Goal: Book appointment/travel/reservation

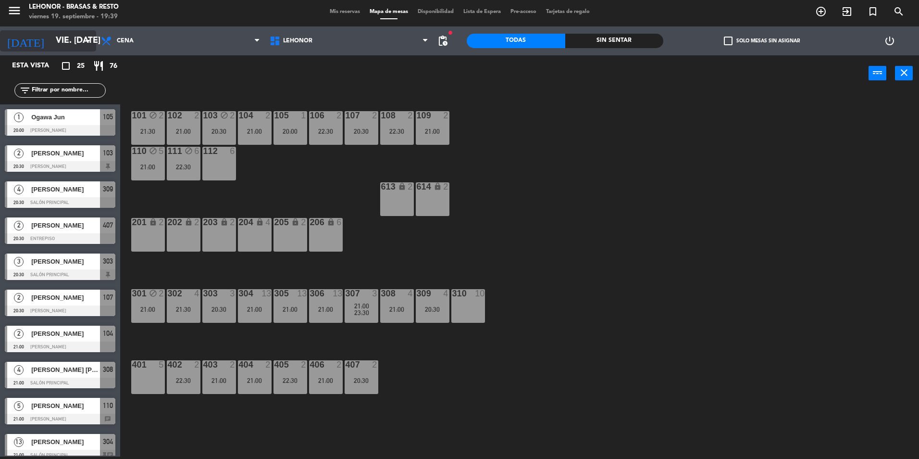
click at [51, 42] on input "vie. [DATE]" at bounding box center [107, 40] width 112 height 19
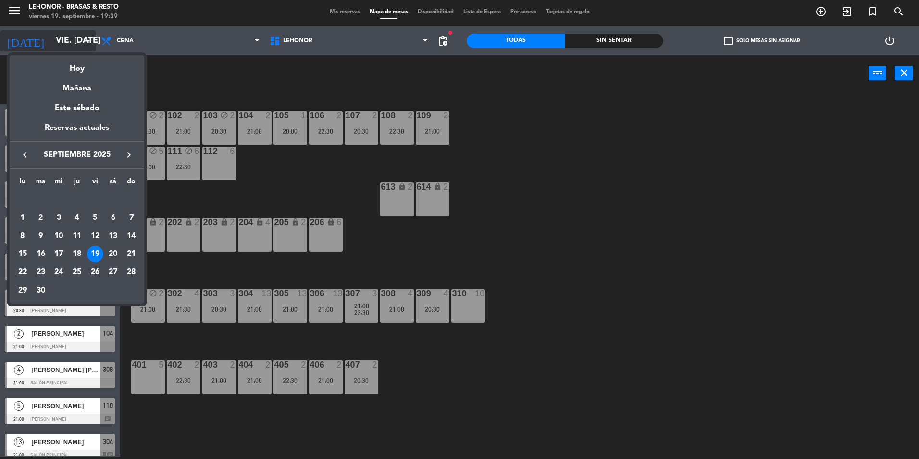
click at [44, 42] on div at bounding box center [459, 229] width 919 height 459
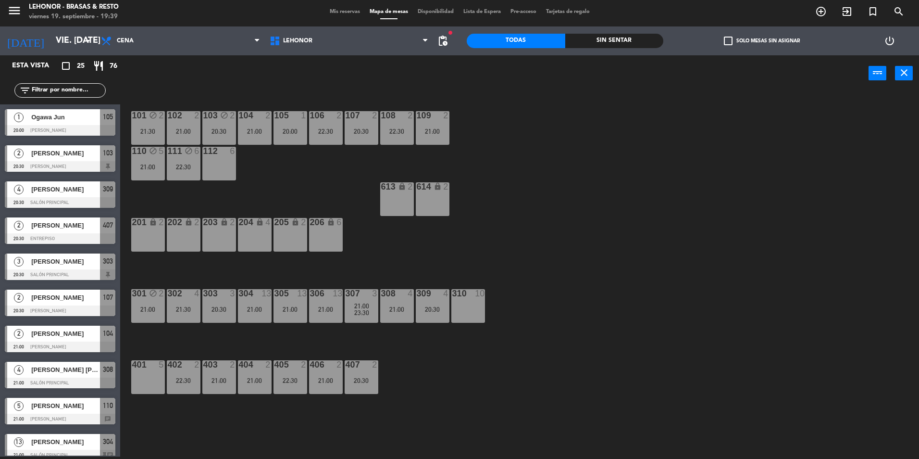
click at [515, 232] on div "101 block 2 21:30 102 2 21:00 103 block 2 20:30 104 2 21:00 105 1 20:00 106 2 2…" at bounding box center [524, 276] width 790 height 365
click at [13, 11] on icon "menu" at bounding box center [14, 10] width 14 height 14
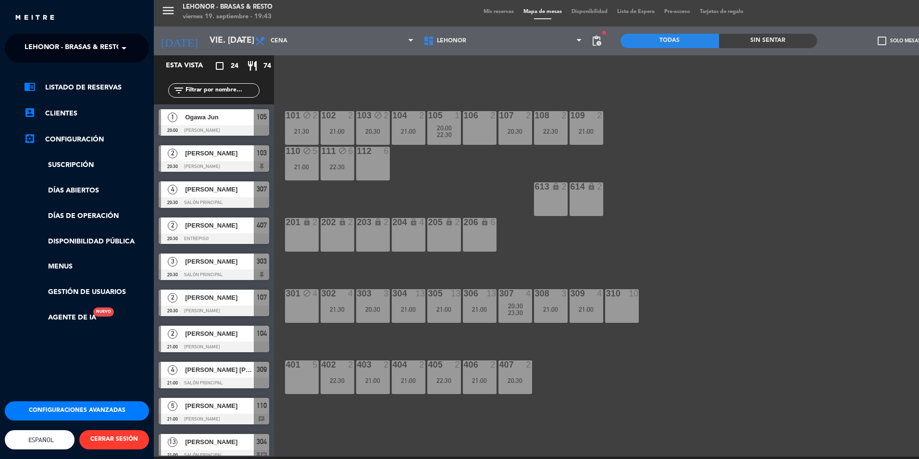
click at [122, 50] on span at bounding box center [126, 48] width 16 height 20
click at [96, 85] on div "Lehonor - Winebar" at bounding box center [76, 88] width 143 height 14
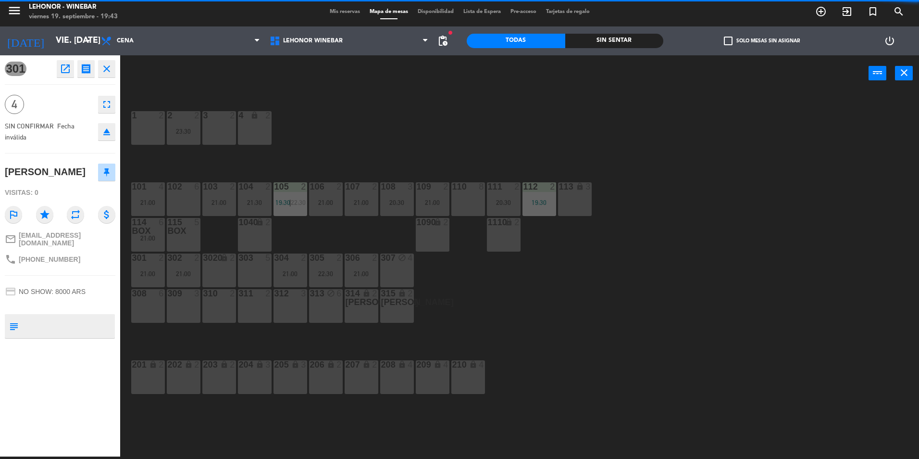
click at [180, 75] on div "power_input close" at bounding box center [494, 73] width 749 height 37
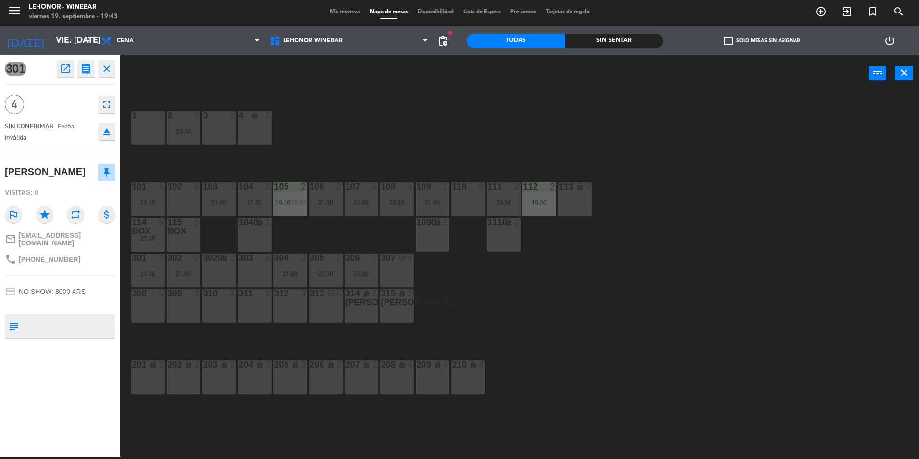
click at [109, 66] on icon "close" at bounding box center [107, 69] width 12 height 12
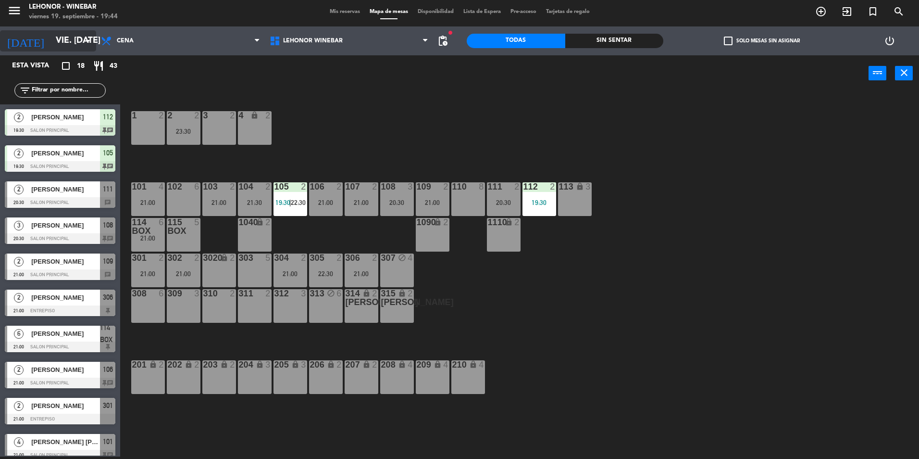
click at [52, 35] on input "vie. [DATE]" at bounding box center [107, 40] width 112 height 19
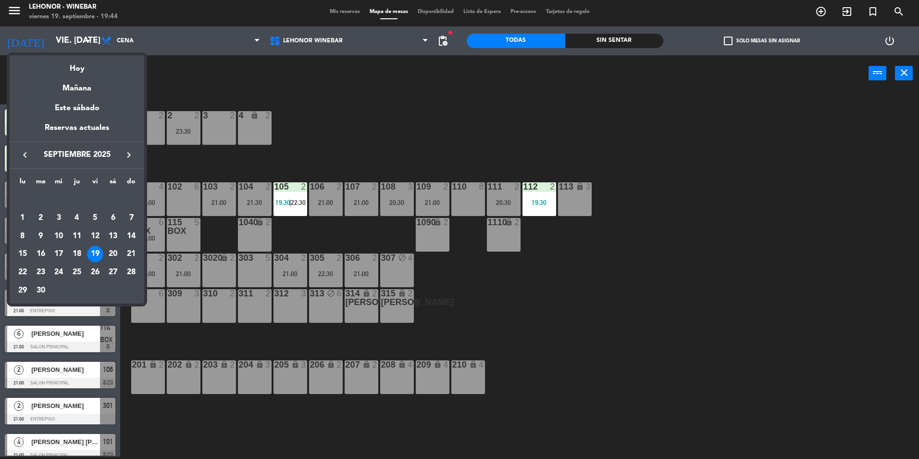
click at [42, 10] on div at bounding box center [459, 229] width 919 height 459
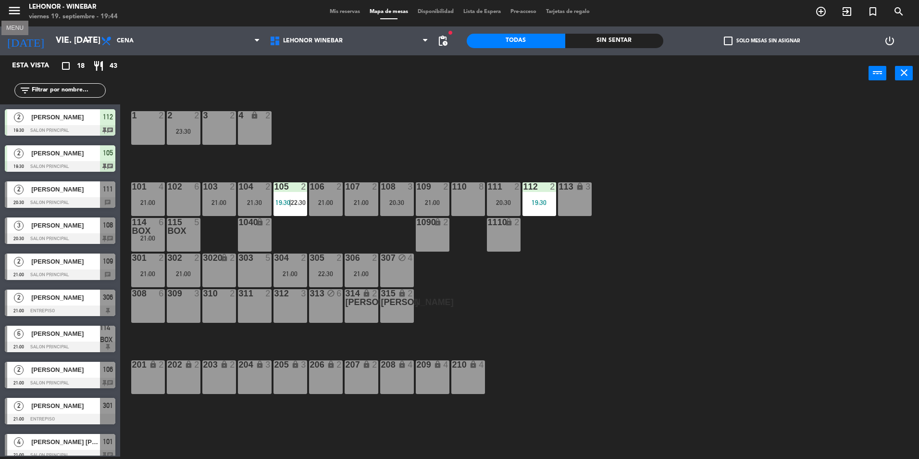
click at [15, 10] on icon "menu" at bounding box center [14, 10] width 14 height 14
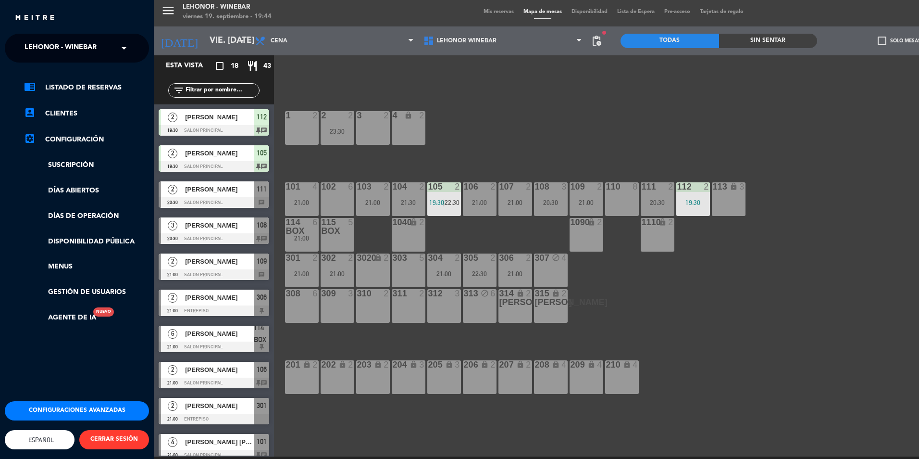
click at [123, 50] on span at bounding box center [126, 48] width 16 height 20
click at [97, 72] on span "Lehonor - Brasas & Resto" at bounding box center [59, 74] width 98 height 11
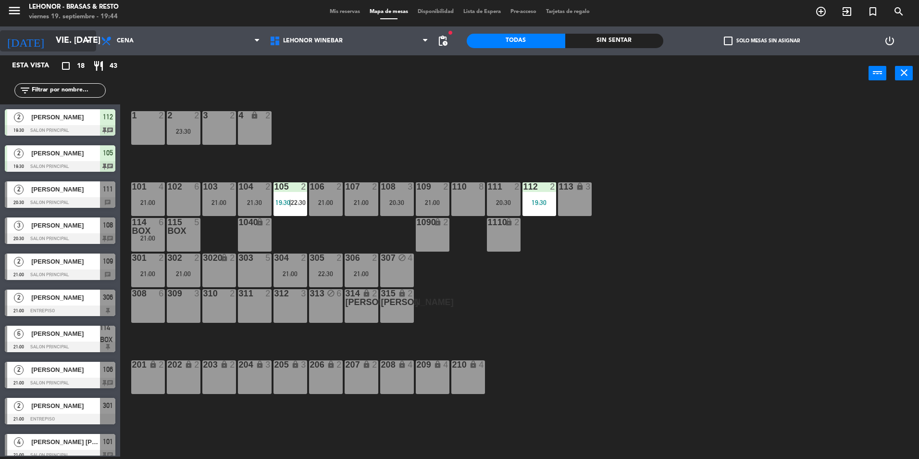
click at [54, 41] on input "vie. [DATE]" at bounding box center [107, 40] width 112 height 19
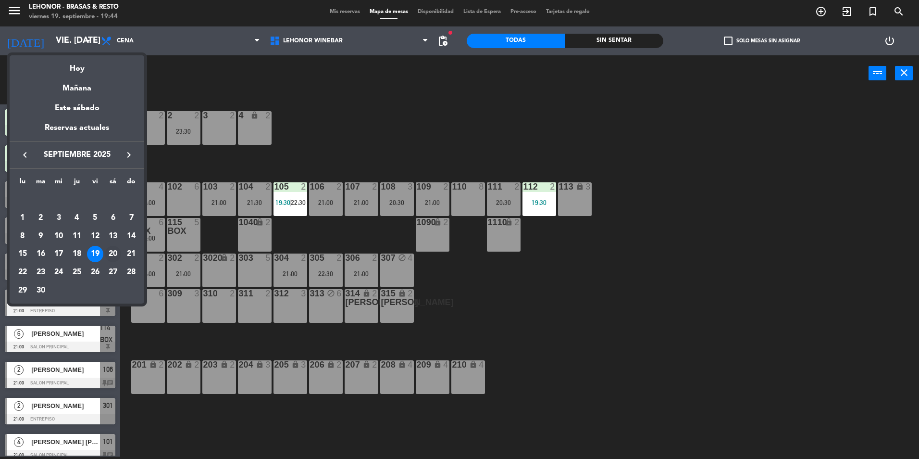
click at [113, 252] on div "20" at bounding box center [113, 254] width 16 height 16
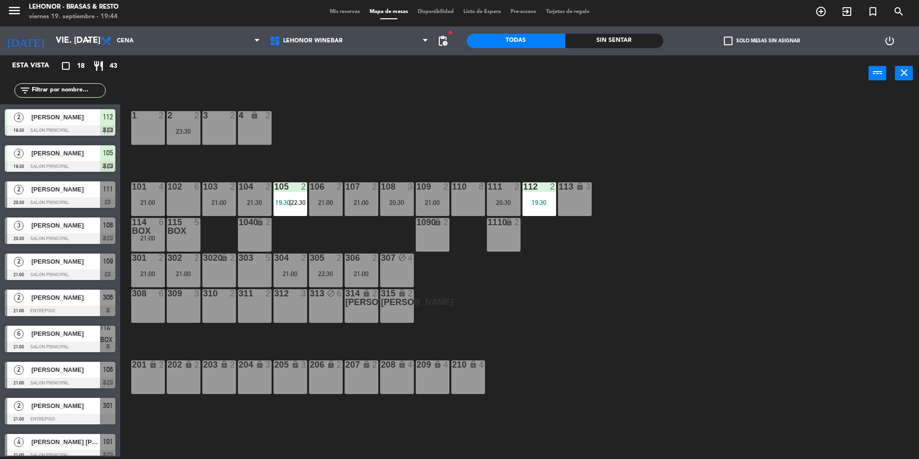
type input "sáb. [DATE]"
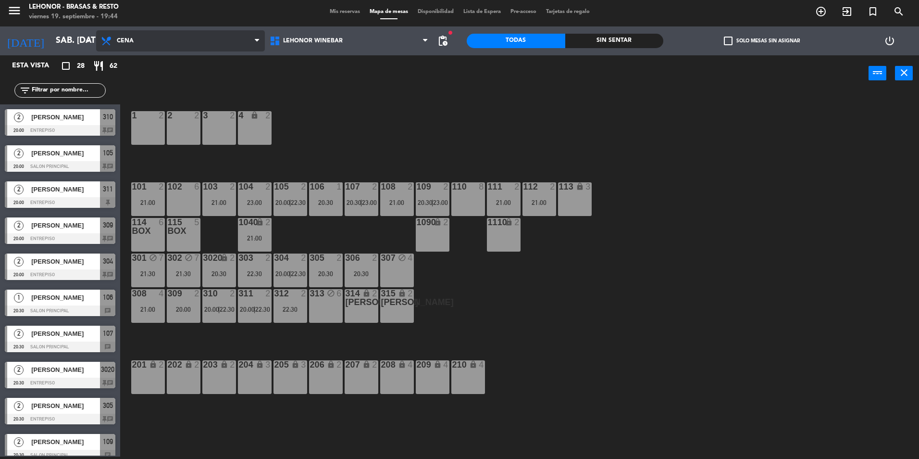
click at [215, 45] on span "Cena" at bounding box center [180, 40] width 169 height 21
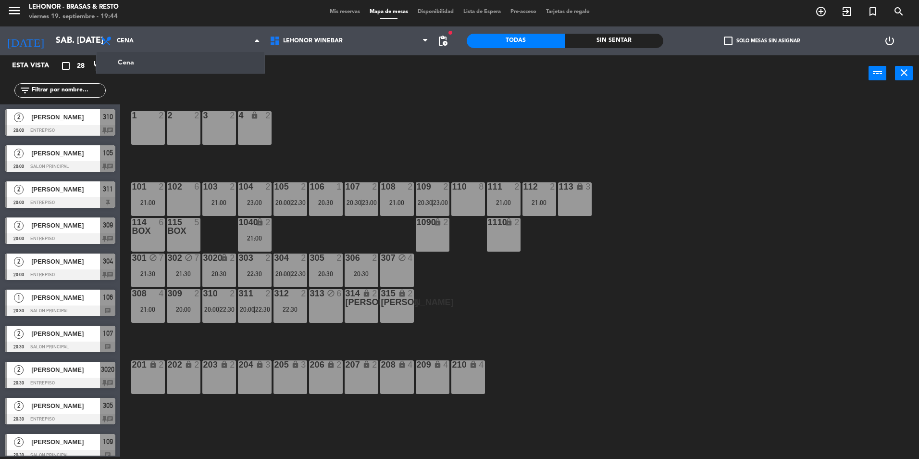
click at [326, 77] on div "power_input close" at bounding box center [494, 73] width 749 height 37
